Goal: Book appointment/travel/reservation

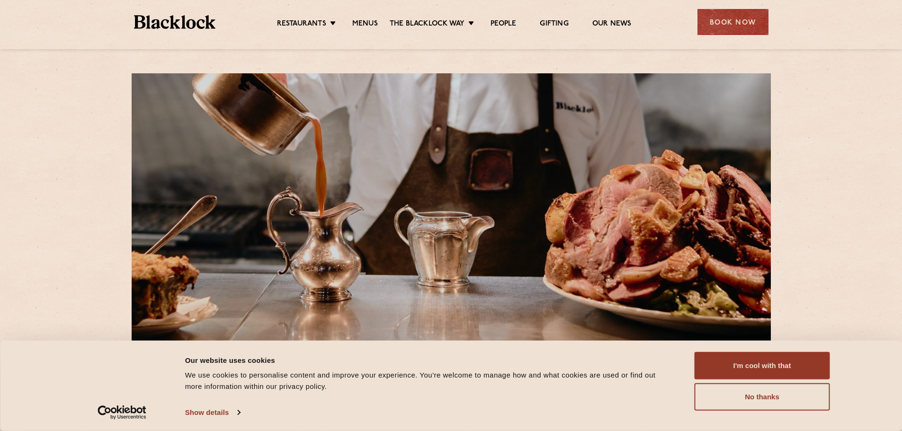
click at [735, 16] on div "Book Now" at bounding box center [733, 22] width 71 height 26
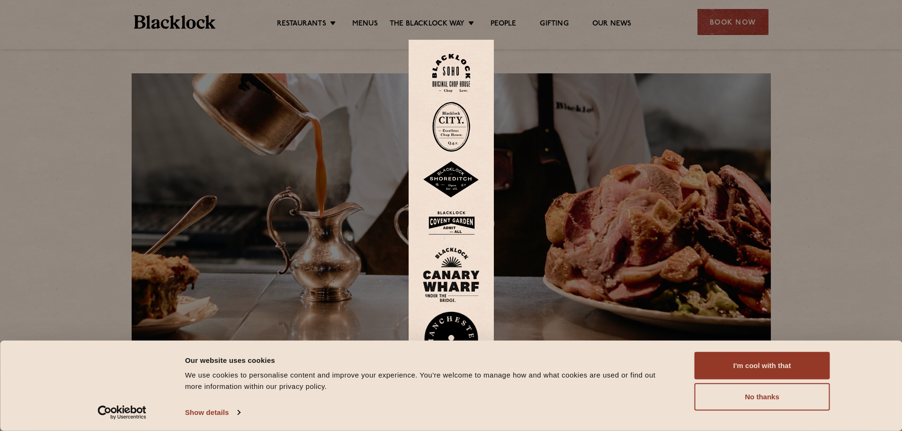
click at [452, 68] on img at bounding box center [451, 73] width 38 height 38
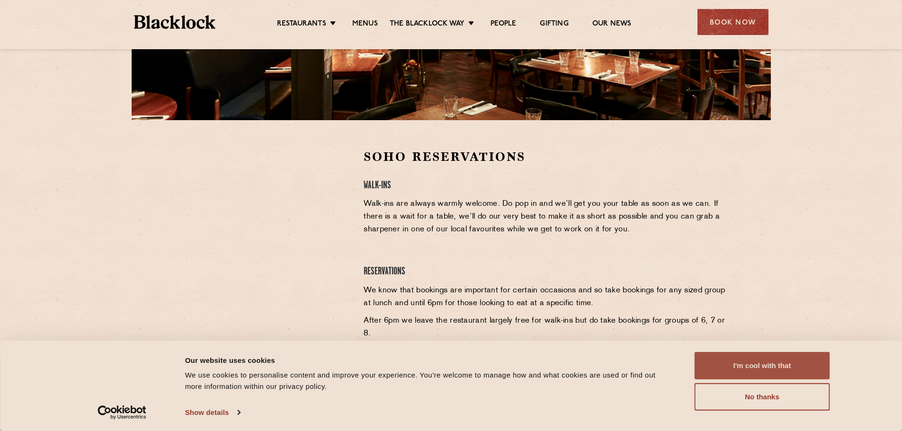
scroll to position [284, 0]
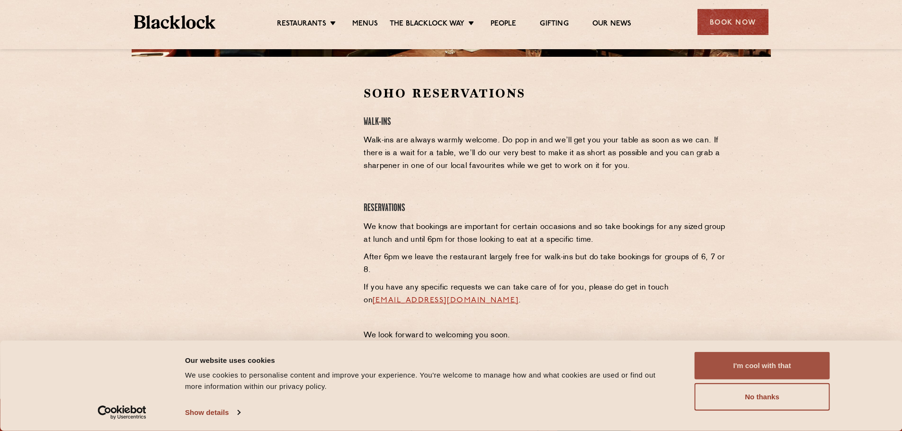
click at [753, 371] on button "I'm cool with that" at bounding box center [762, 365] width 135 height 27
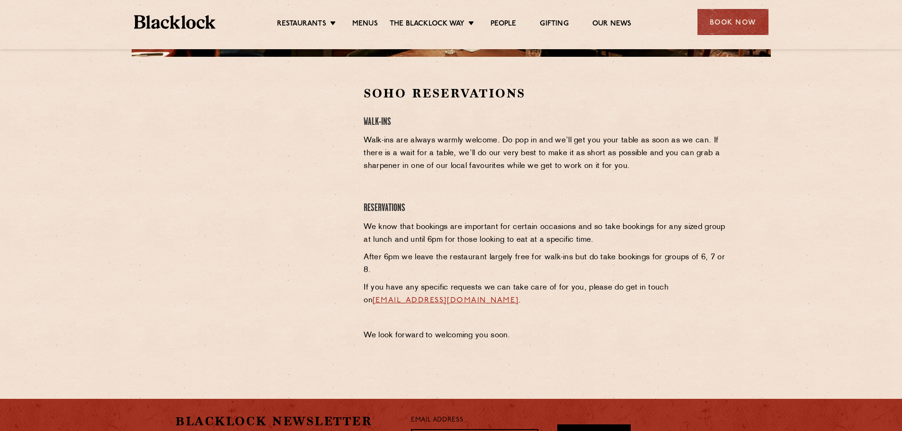
scroll to position [237, 0]
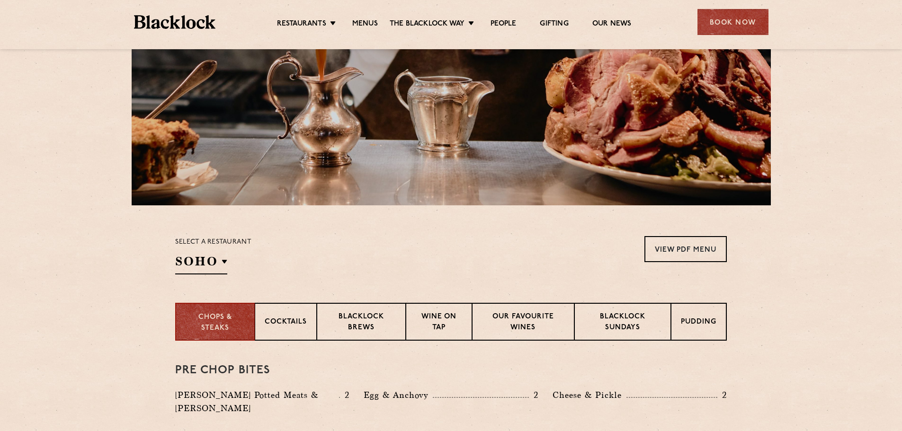
scroll to position [284, 0]
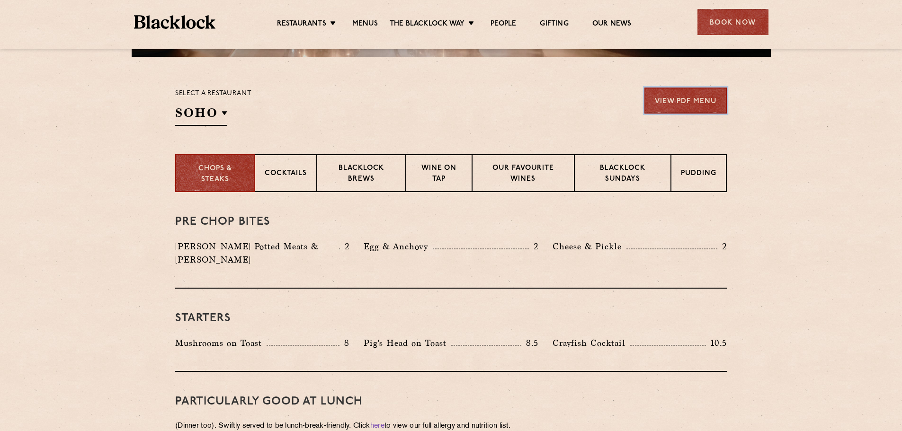
click at [698, 103] on link "View PDF Menu" at bounding box center [686, 101] width 82 height 26
